Goal: Transaction & Acquisition: Book appointment/travel/reservation

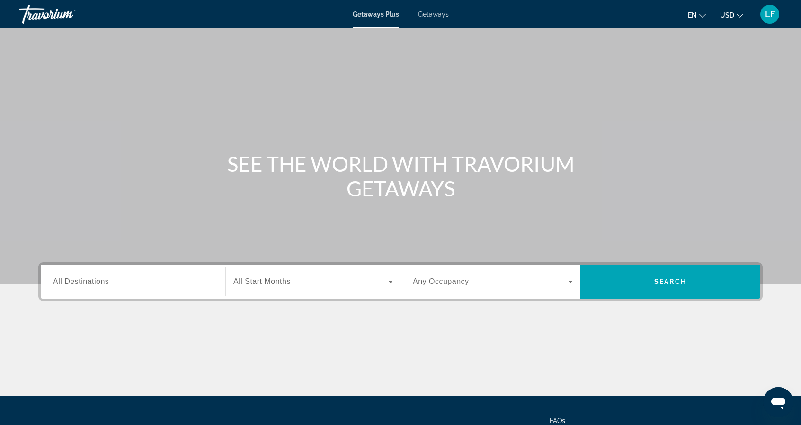
click at [94, 281] on span "All Destinations" at bounding box center [81, 281] width 56 height 8
click at [94, 281] on input "Destination All Destinations" at bounding box center [133, 281] width 160 height 11
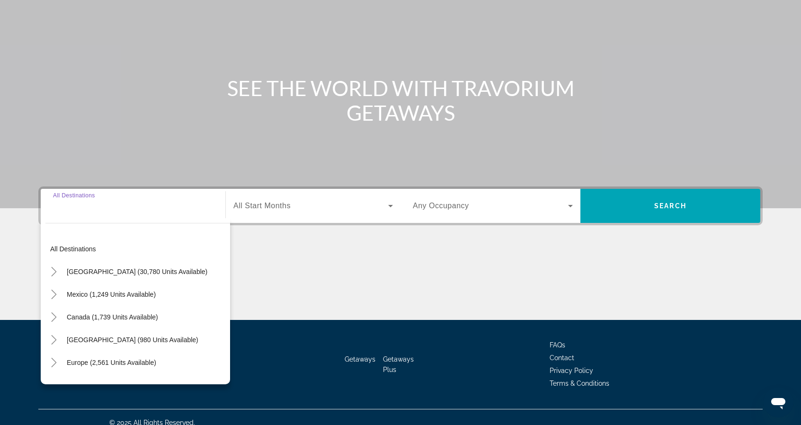
scroll to position [86, 0]
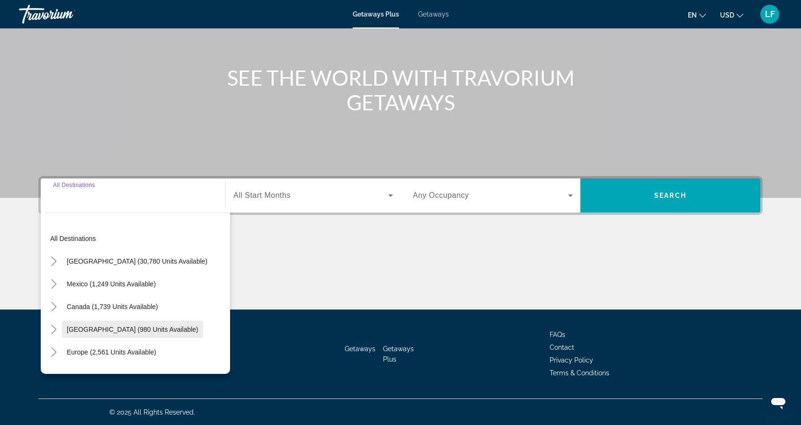
click at [135, 324] on span "Search widget" at bounding box center [132, 329] width 141 height 23
type input "**********"
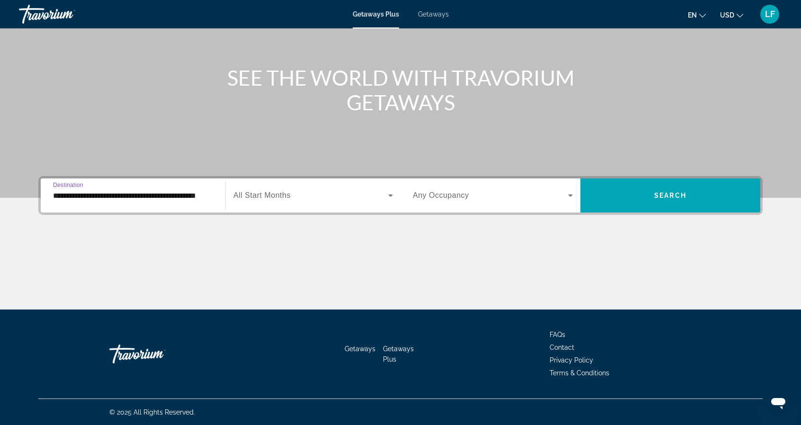
click at [307, 192] on span "Search widget" at bounding box center [310, 195] width 155 height 11
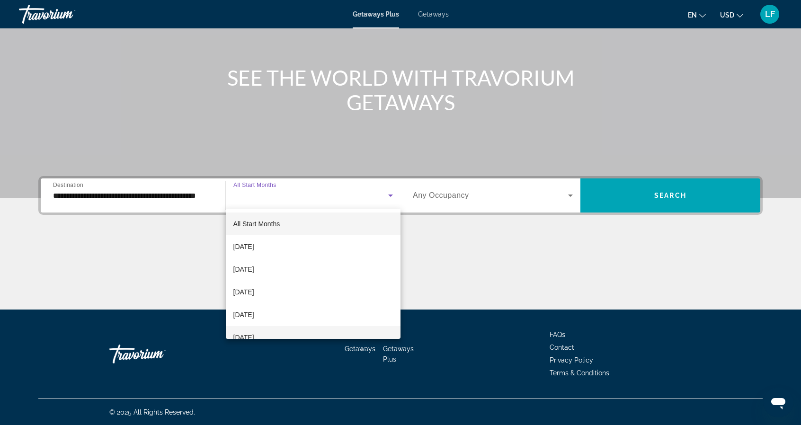
click at [254, 336] on span "[DATE]" at bounding box center [243, 337] width 21 height 11
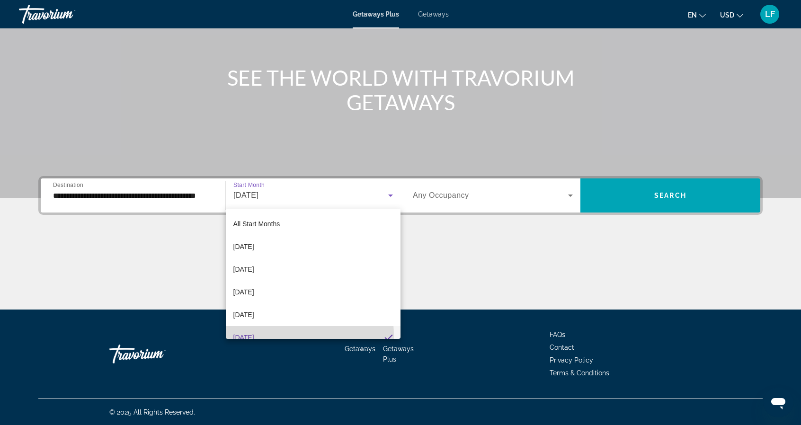
scroll to position [10, 0]
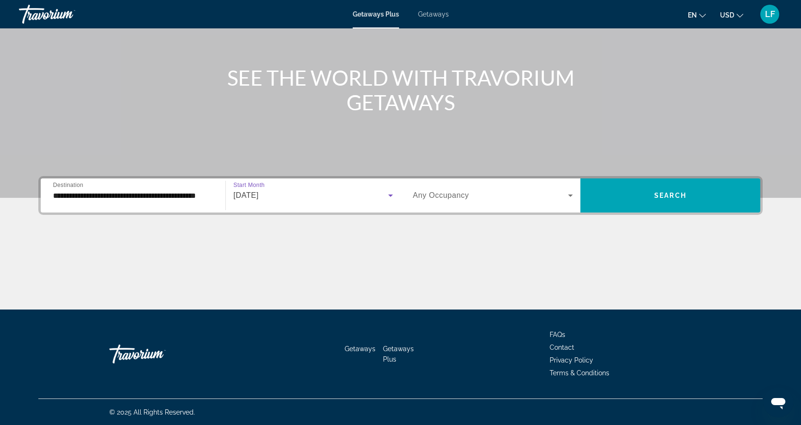
click at [492, 195] on span "Search widget" at bounding box center [490, 195] width 155 height 11
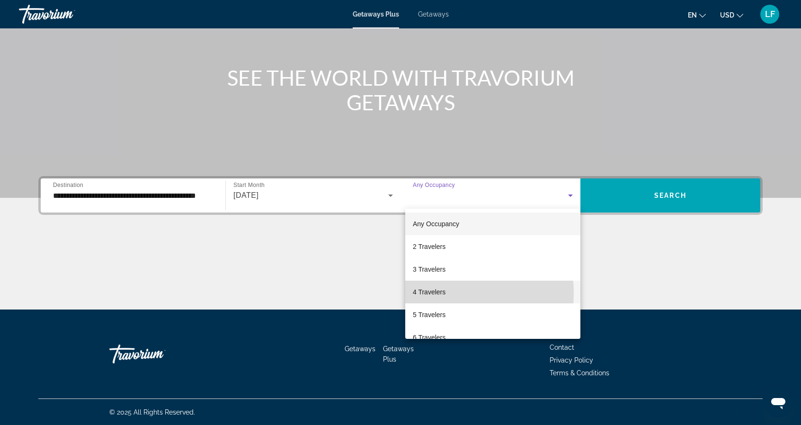
click at [433, 293] on span "4 Travelers" at bounding box center [429, 291] width 33 height 11
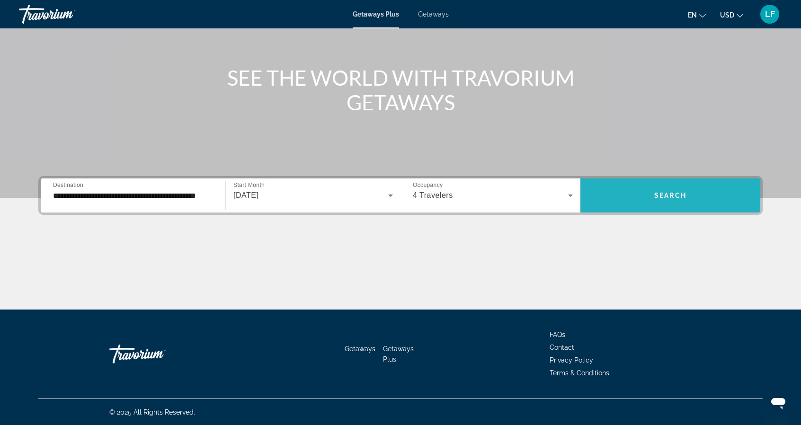
click at [661, 195] on span "Search" at bounding box center [670, 196] width 32 height 8
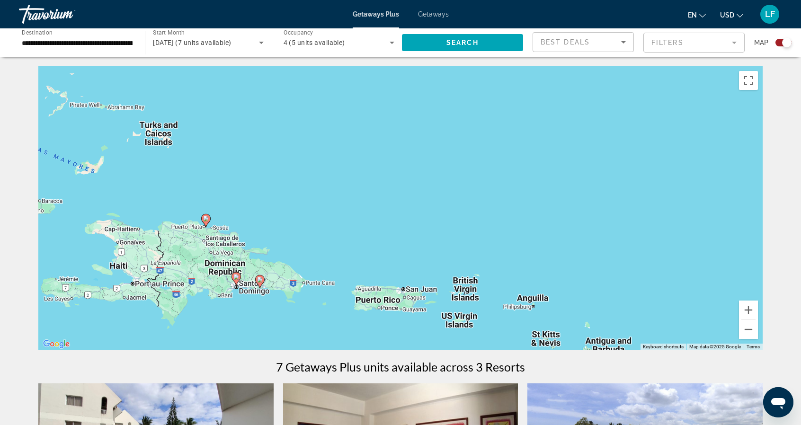
click at [294, 243] on div "To activate drag with keyboard, press Alt + Enter. Once in keyboard drag state,…" at bounding box center [400, 208] width 724 height 284
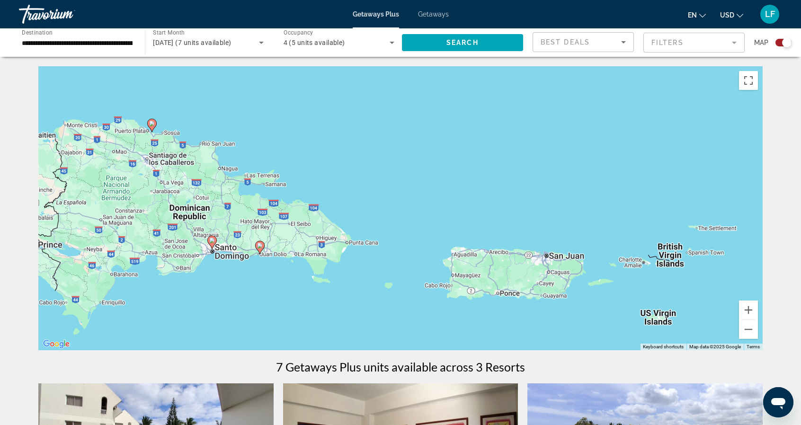
click at [770, 15] on span "LF" at bounding box center [770, 13] width 10 height 9
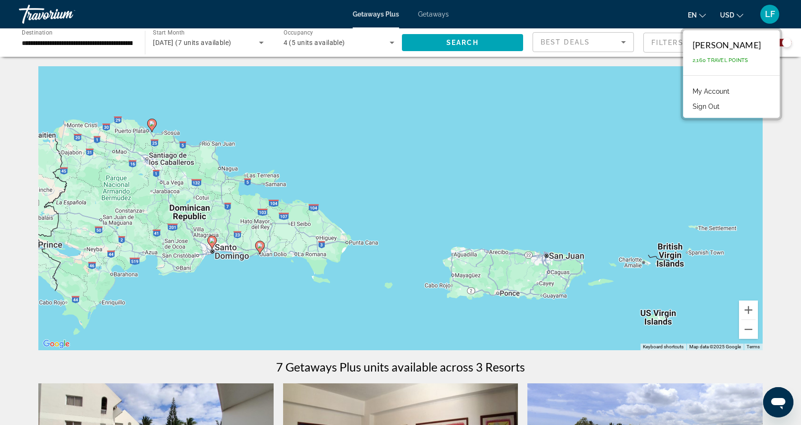
click at [700, 108] on button "Sign Out" at bounding box center [706, 106] width 36 height 12
